Goal: Use online tool/utility

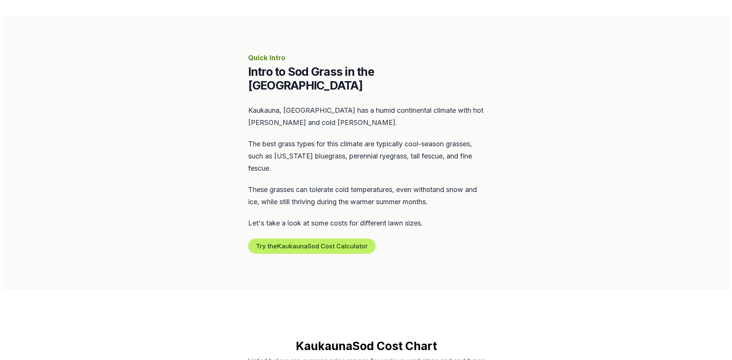
scroll to position [305, 0]
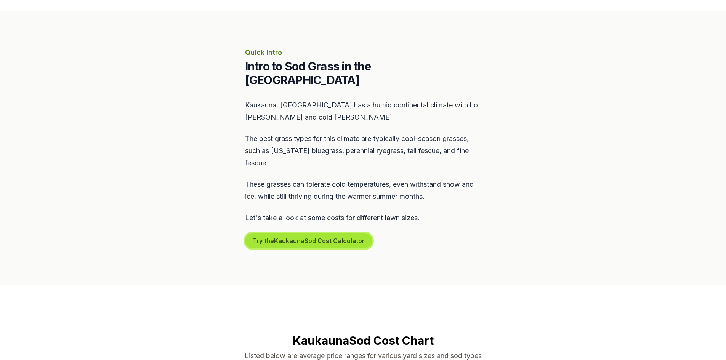
click at [309, 233] on button "Try the Kaukauna Sod Cost Calculator" at bounding box center [308, 240] width 127 height 15
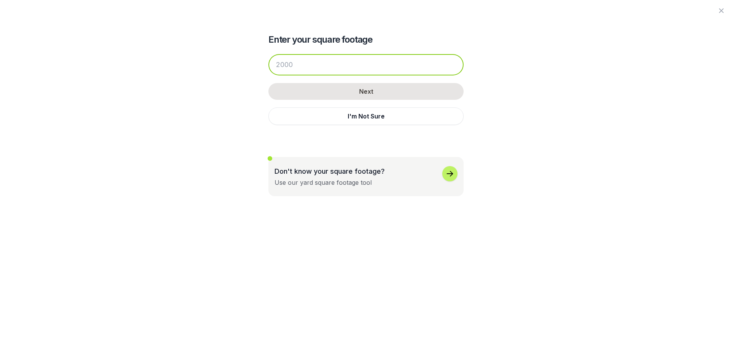
click at [361, 72] on input "number" at bounding box center [365, 64] width 195 height 21
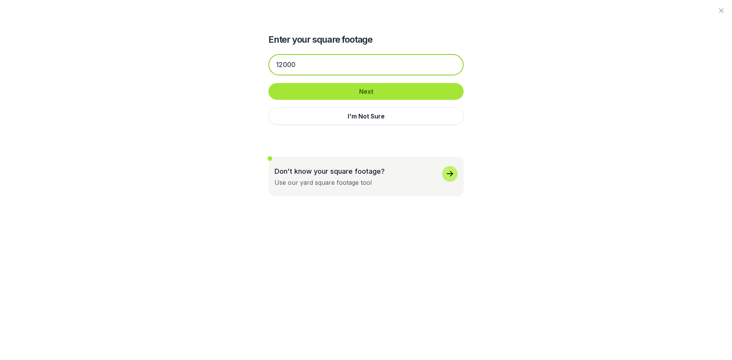
type input "12000"
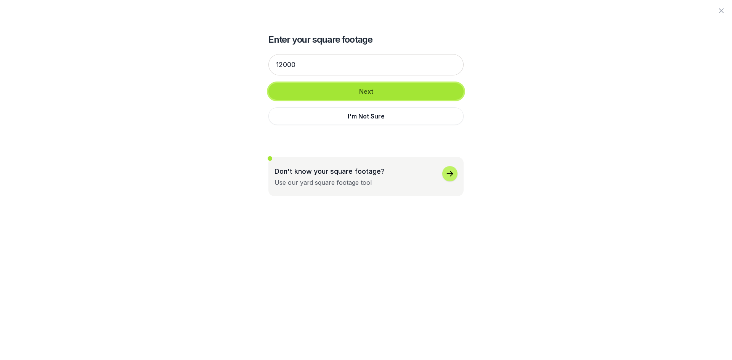
click at [367, 90] on button "Next" at bounding box center [365, 91] width 195 height 17
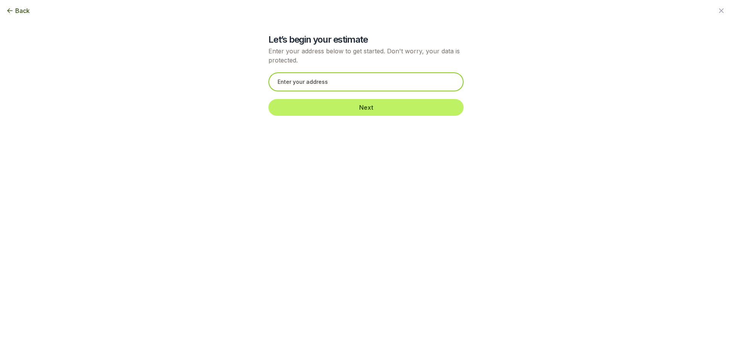
click at [430, 81] on input "text" at bounding box center [365, 81] width 195 height 19
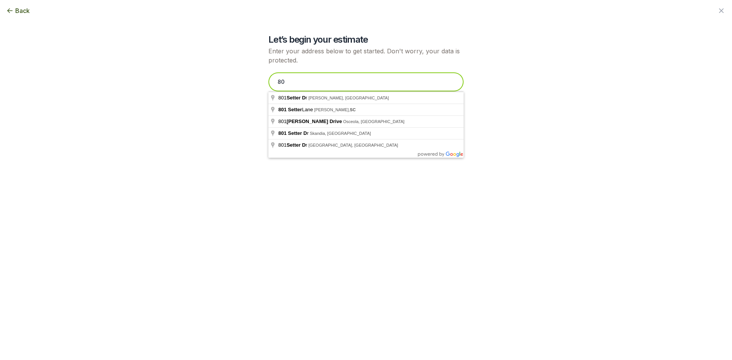
type input "8"
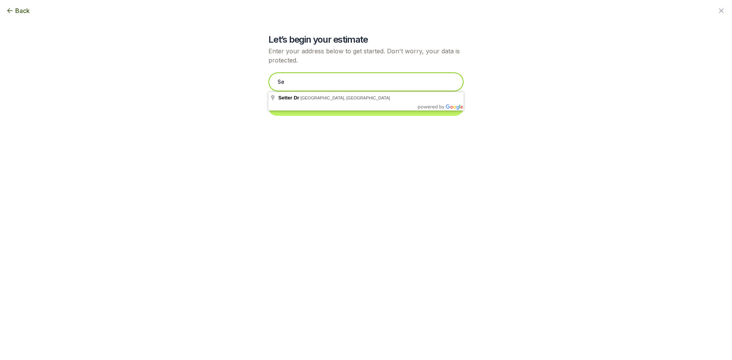
type input "S"
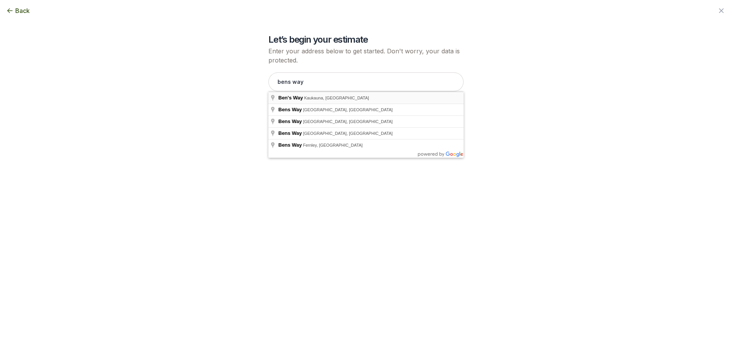
type input "Ben's Way, Kaukauna, [GEOGRAPHIC_DATA]"
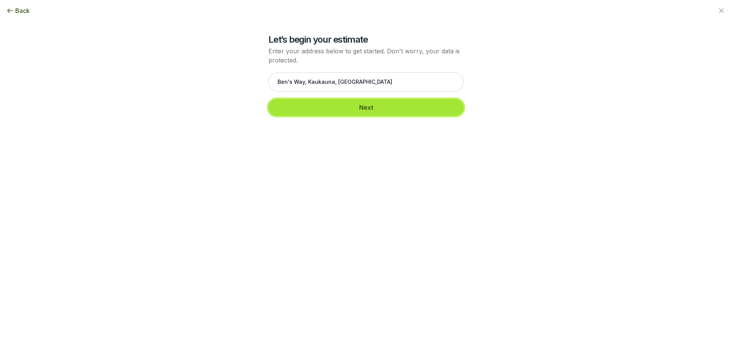
click at [406, 110] on button "Next" at bounding box center [365, 107] width 195 height 17
